Goal: Navigation & Orientation: Find specific page/section

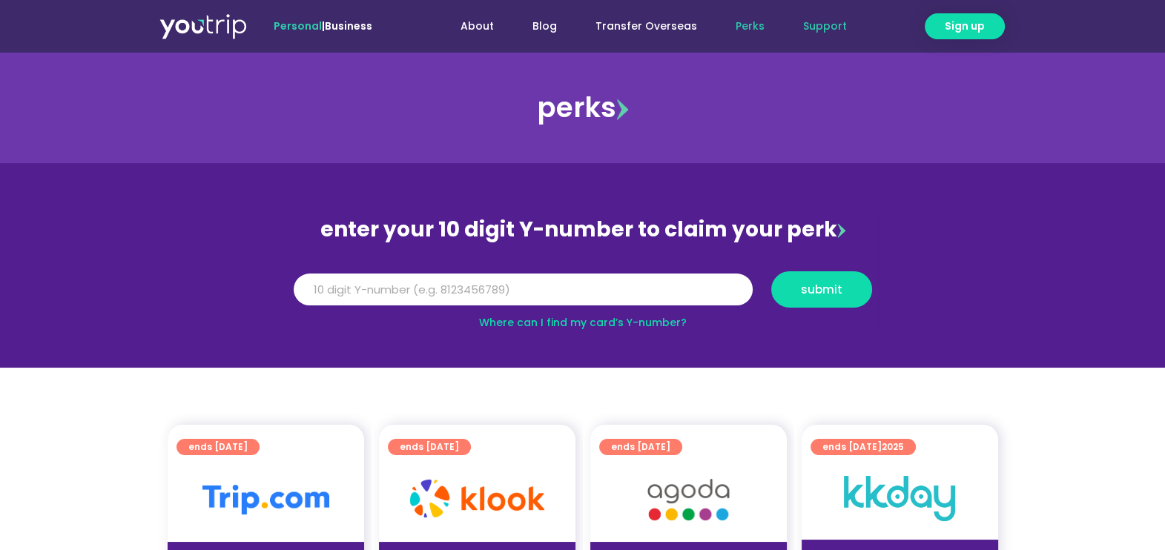
click at [823, 30] on link "Support" at bounding box center [825, 26] width 82 height 27
click at [678, 25] on link "Transfer Overseas" at bounding box center [646, 26] width 140 height 27
click at [834, 29] on link "Support" at bounding box center [825, 26] width 82 height 27
click at [753, 26] on link "Perks" at bounding box center [749, 26] width 67 height 27
click at [212, 39] on div "Personal | Business About Blog Transfer Overseas Perks Support About Blog Trans…" at bounding box center [581, 26] width 845 height 52
